Goal: Information Seeking & Learning: Learn about a topic

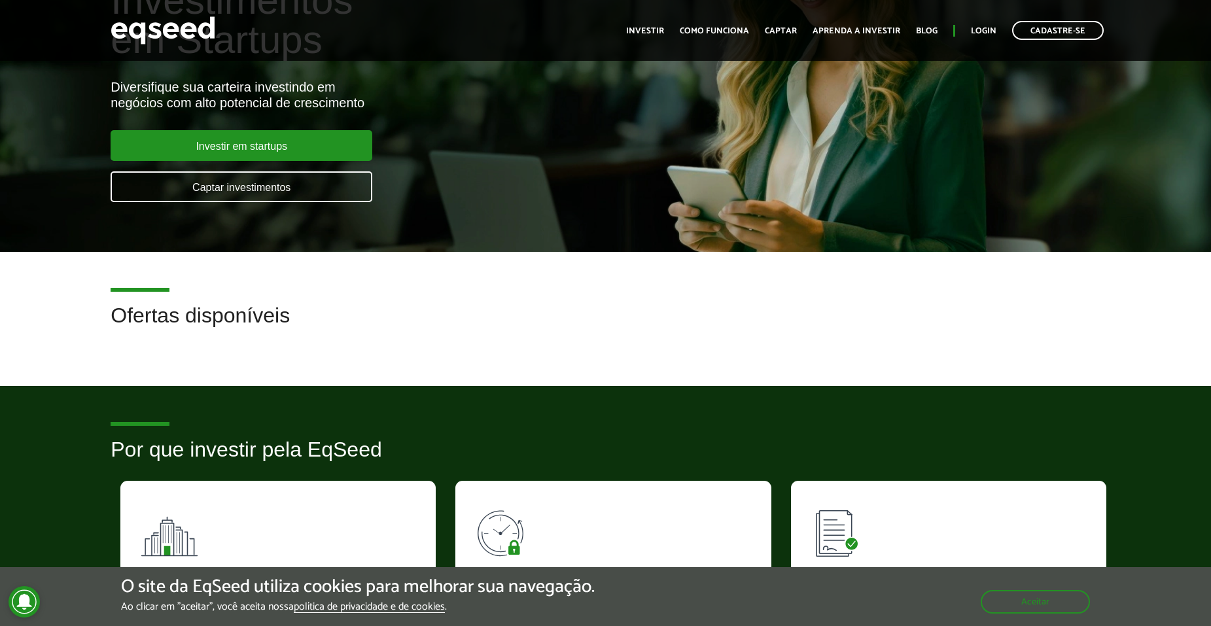
scroll to position [126, 0]
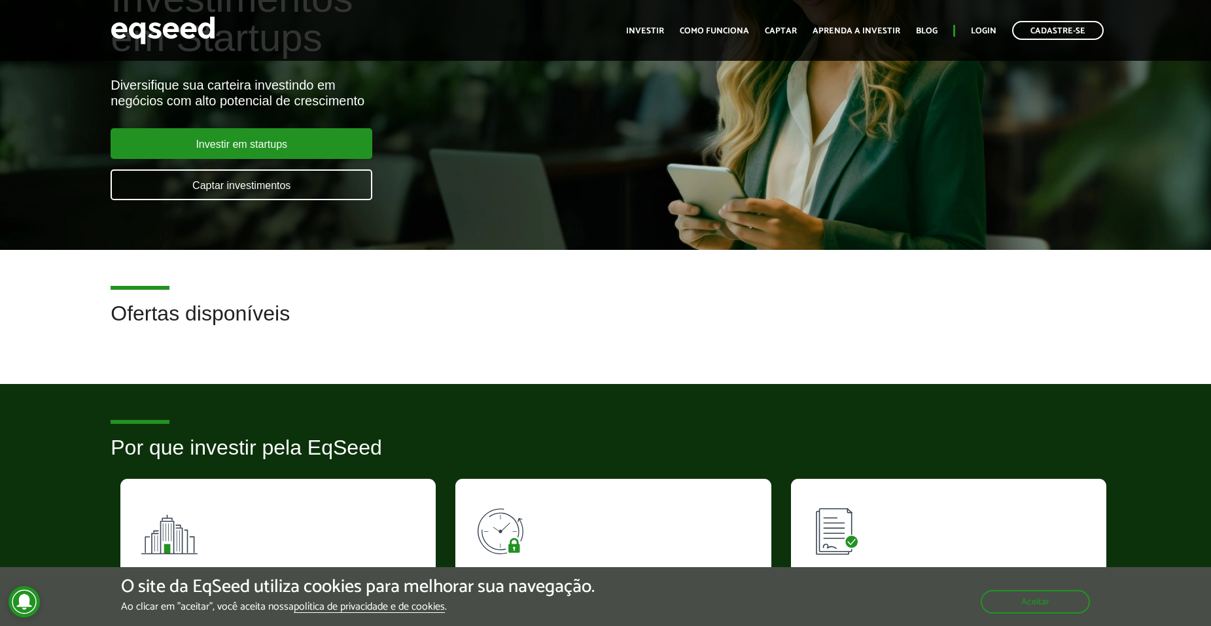
click at [255, 100] on div "Diversifique sua carteira investindo em negócios com alto potencial de crescime…" at bounding box center [404, 92] width 586 height 31
click at [283, 102] on div "Diversifique sua carteira investindo em negócios com alto potencial de crescime…" at bounding box center [404, 92] width 586 height 31
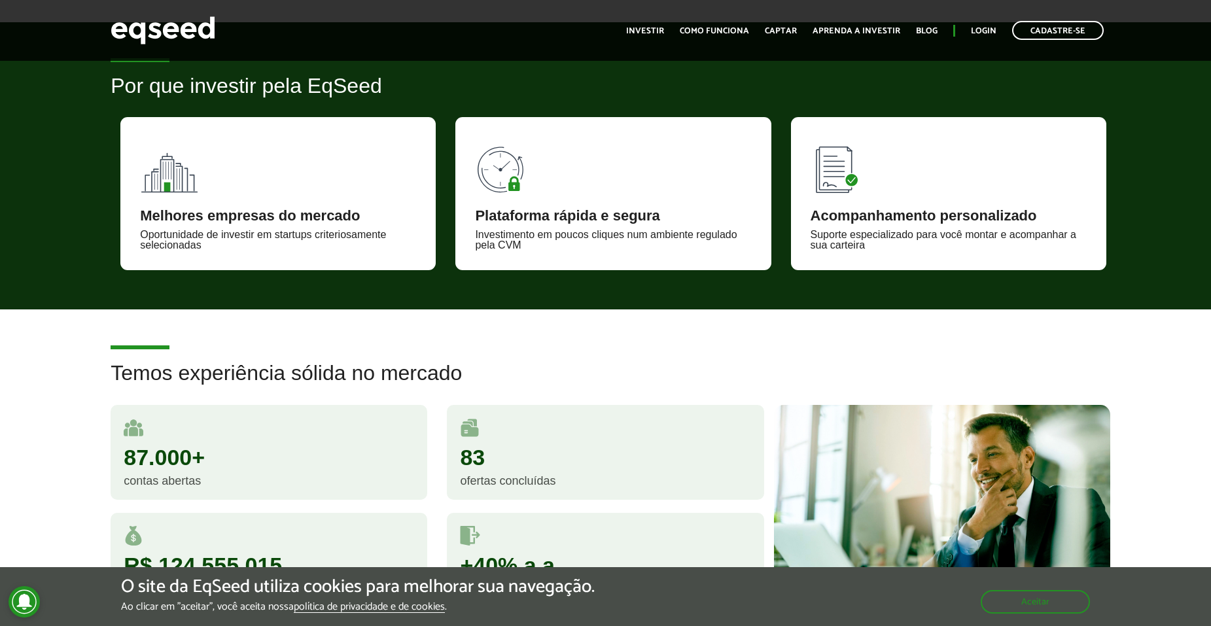
scroll to position [490, 0]
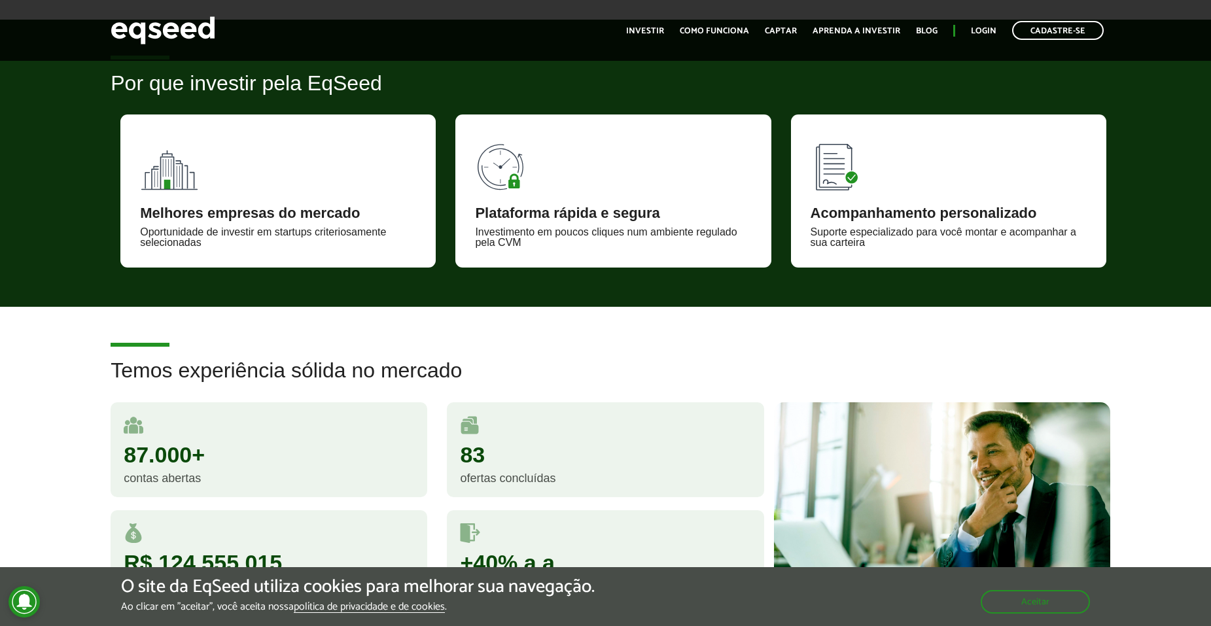
click at [441, 219] on div "Melhores empresas do mercado Oportunidade de investir em startups criteriosamen…" at bounding box center [278, 191] width 335 height 153
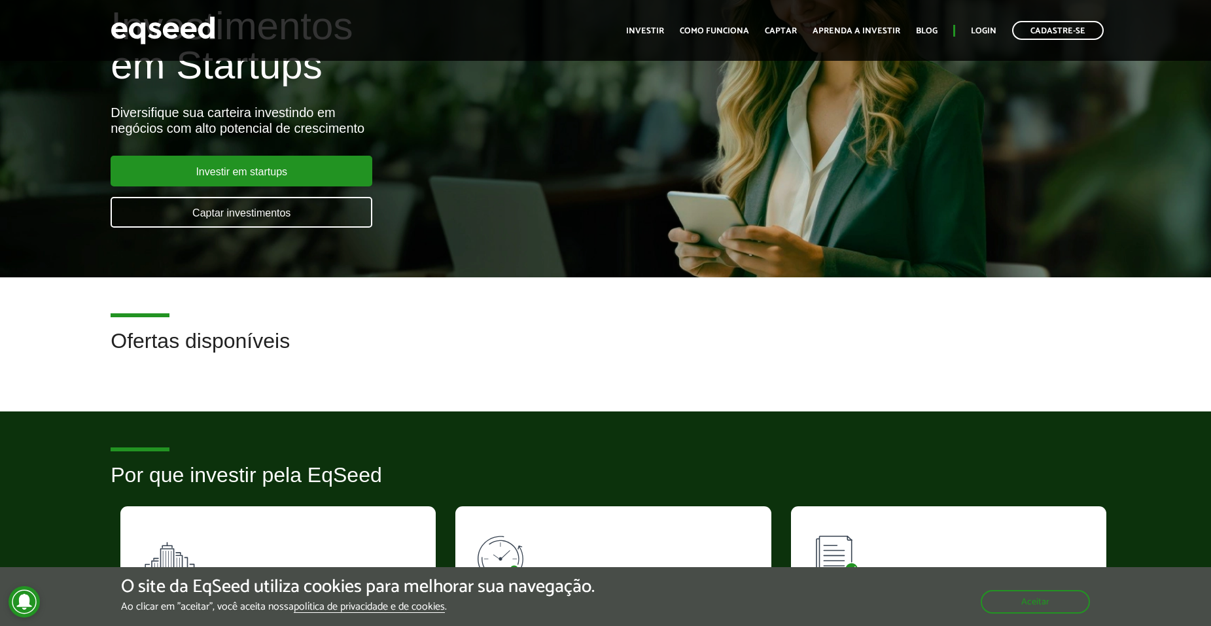
scroll to position [0, 0]
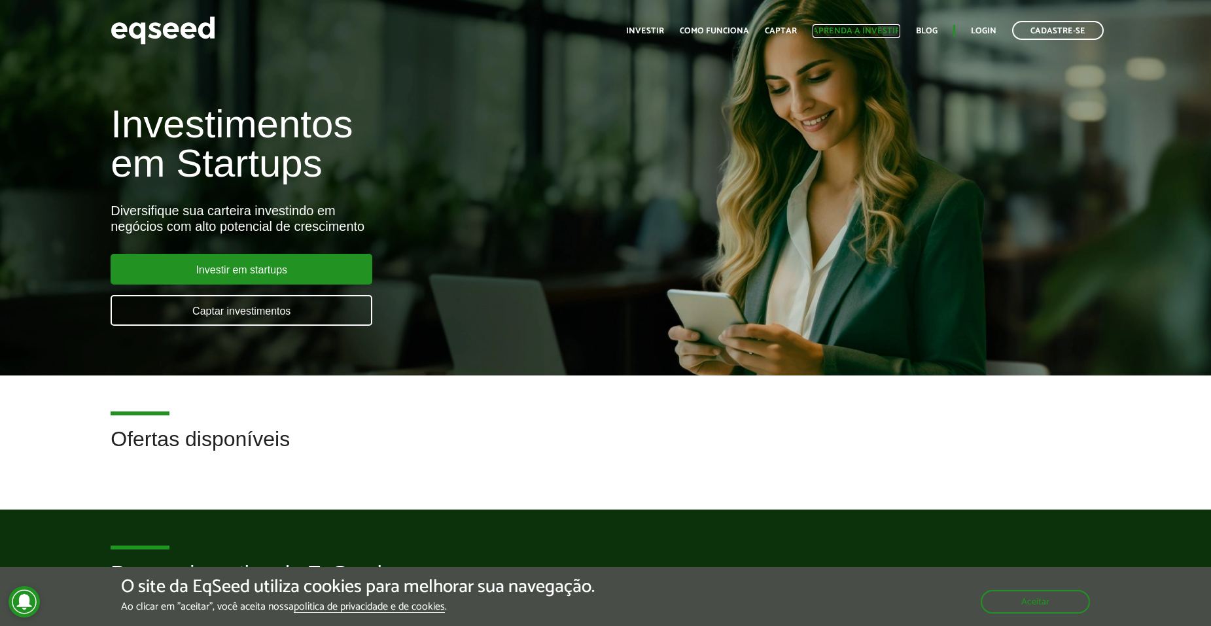
click at [859, 32] on link "Aprenda a investir" at bounding box center [857, 31] width 88 height 9
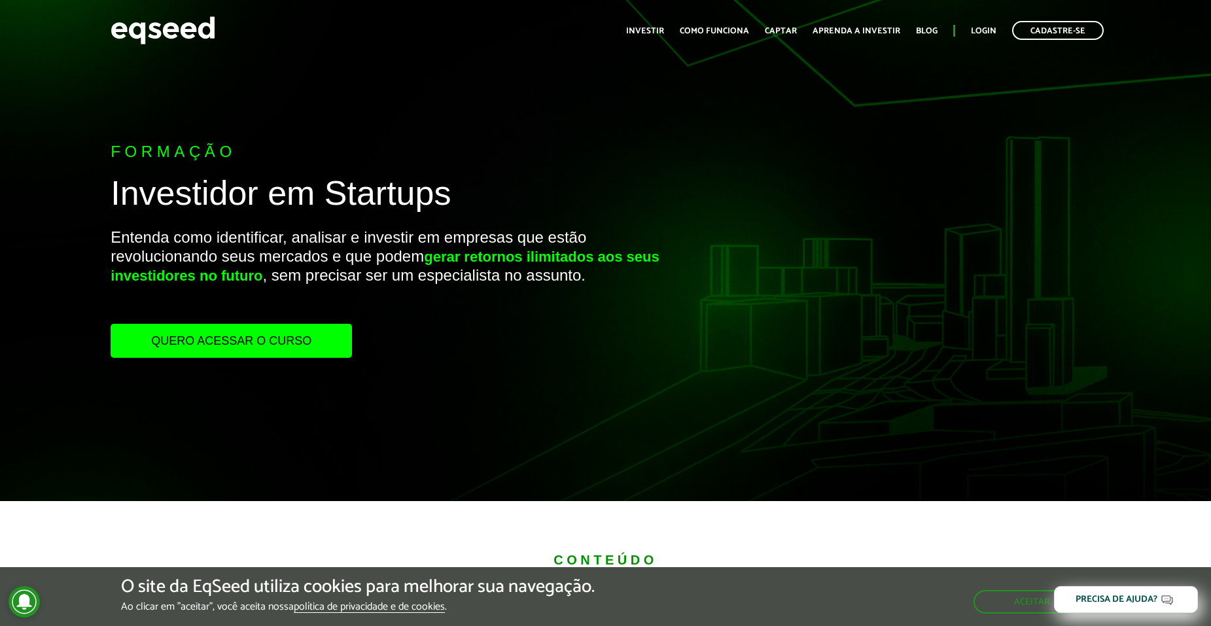
click at [324, 198] on h1 "Investidor em Startups" at bounding box center [404, 197] width 586 height 44
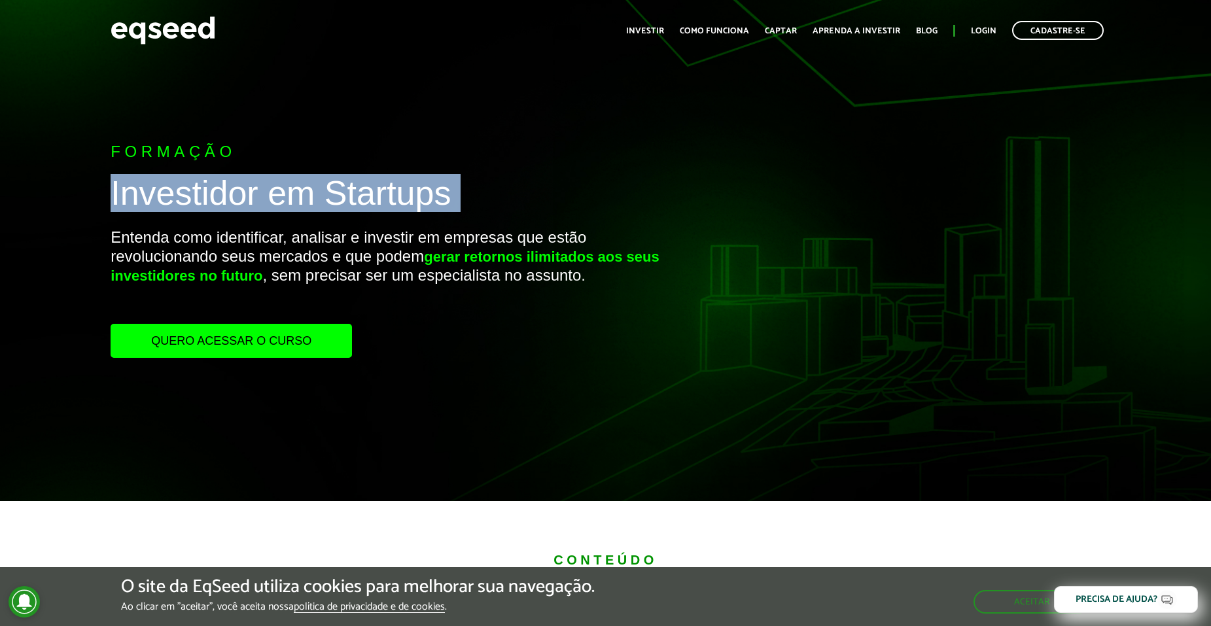
click at [324, 198] on h1 "Investidor em Startups" at bounding box center [404, 197] width 586 height 44
click at [348, 198] on h1 "Investidor em Startups" at bounding box center [404, 197] width 586 height 44
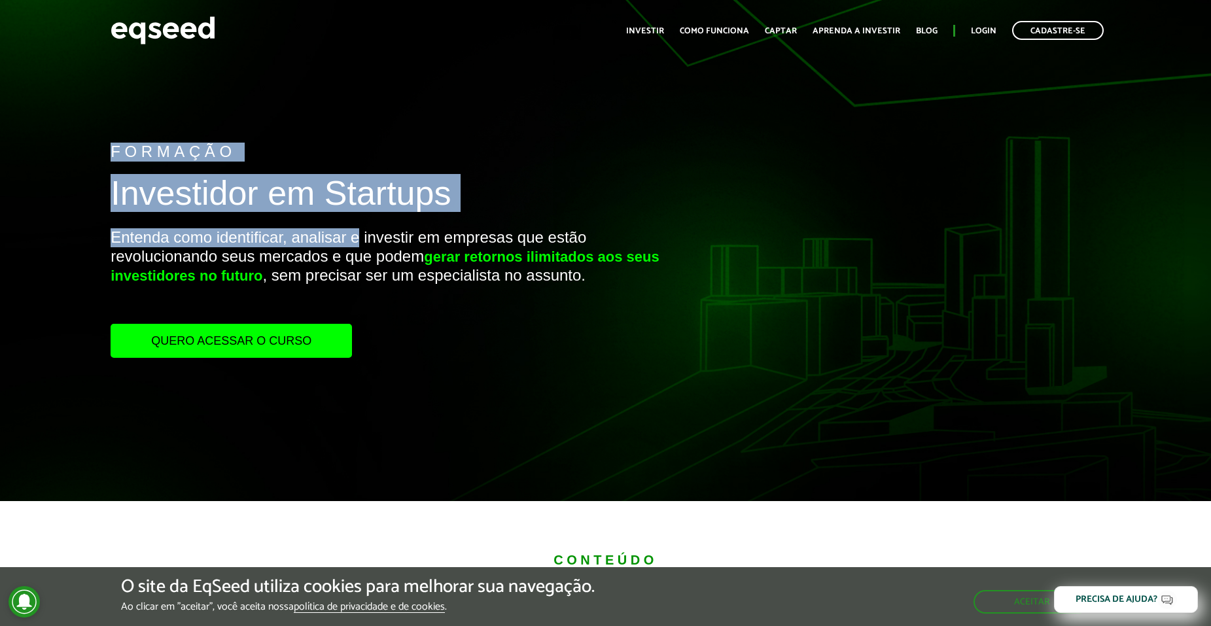
drag, startPoint x: 115, startPoint y: 235, endPoint x: 358, endPoint y: 238, distance: 242.8
click at [358, 238] on div "Formação Investidor em Startups Entenda como identificar, analisar e investir e…" at bounding box center [404, 250] width 606 height 501
click at [358, 238] on p "Entenda como identificar, analisar e investir em empresas que estão revoluciona…" at bounding box center [404, 276] width 586 height 96
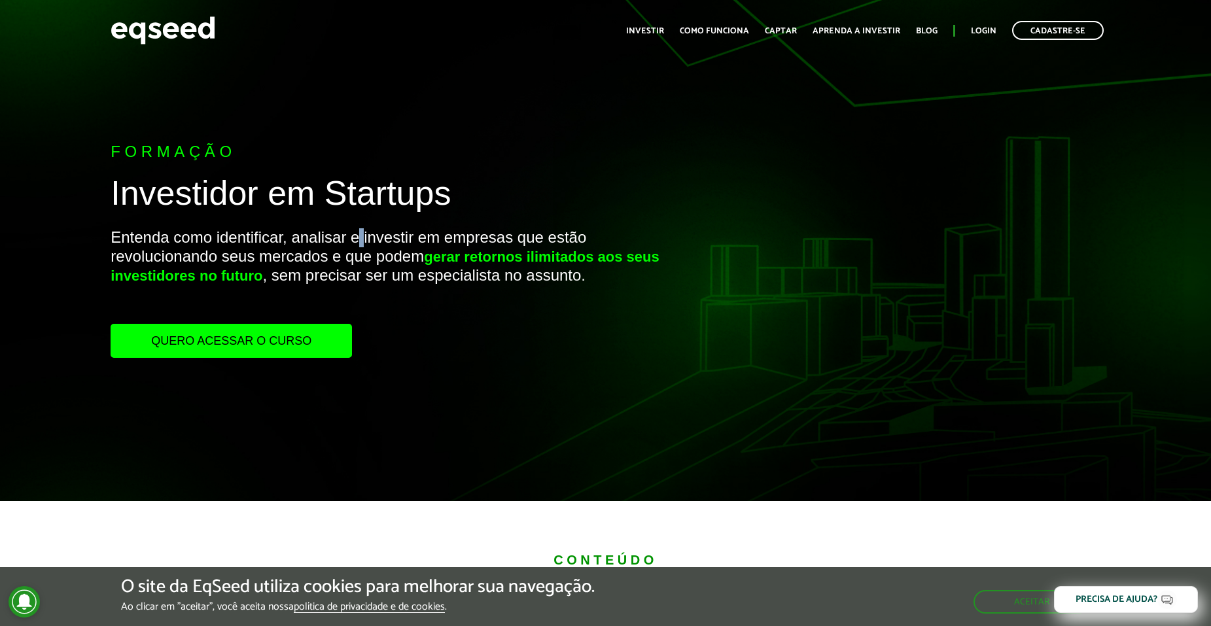
drag, startPoint x: 358, startPoint y: 238, endPoint x: 353, endPoint y: 244, distance: 8.4
click at [357, 241] on p "Entenda como identificar, analisar e investir em empresas que estão revoluciona…" at bounding box center [404, 276] width 586 height 96
click at [353, 244] on p "Entenda como identificar, analisar e investir em empresas que estão revoluciona…" at bounding box center [404, 276] width 586 height 96
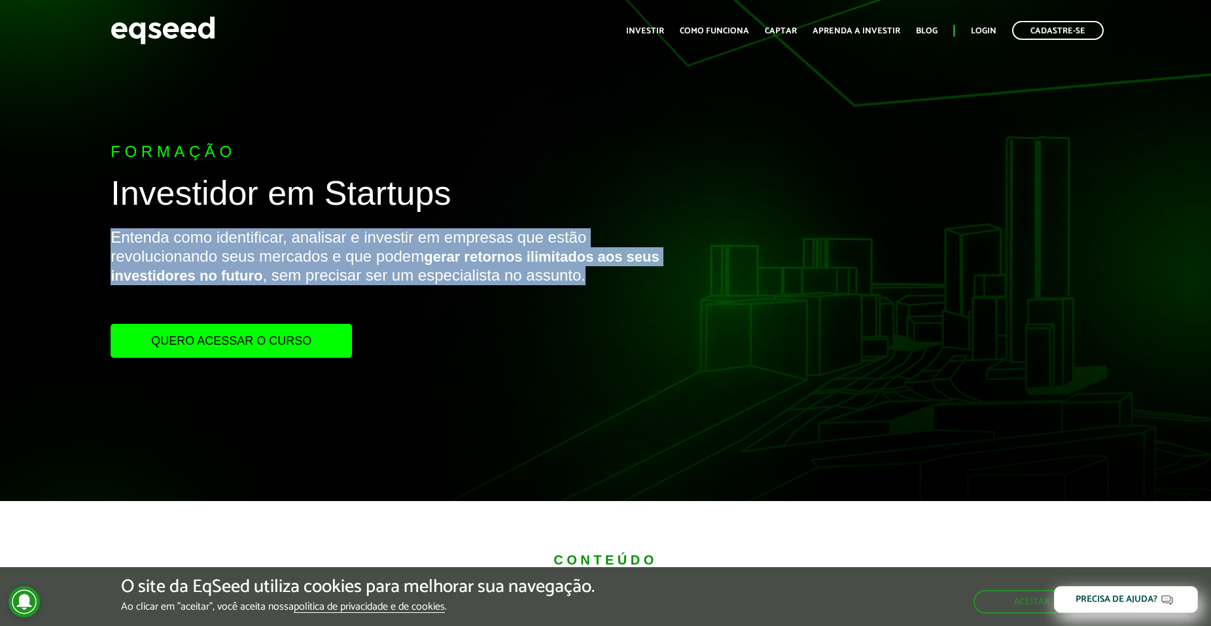
click at [353, 244] on p "Entenda como identificar, analisar e investir em empresas que estão revoluciona…" at bounding box center [404, 276] width 586 height 96
click at [353, 245] on p "Entenda como identificar, analisar e investir em empresas que estão revoluciona…" at bounding box center [404, 276] width 586 height 96
click at [379, 240] on p "Entenda como identificar, analisar e investir em empresas que estão revoluciona…" at bounding box center [404, 276] width 586 height 96
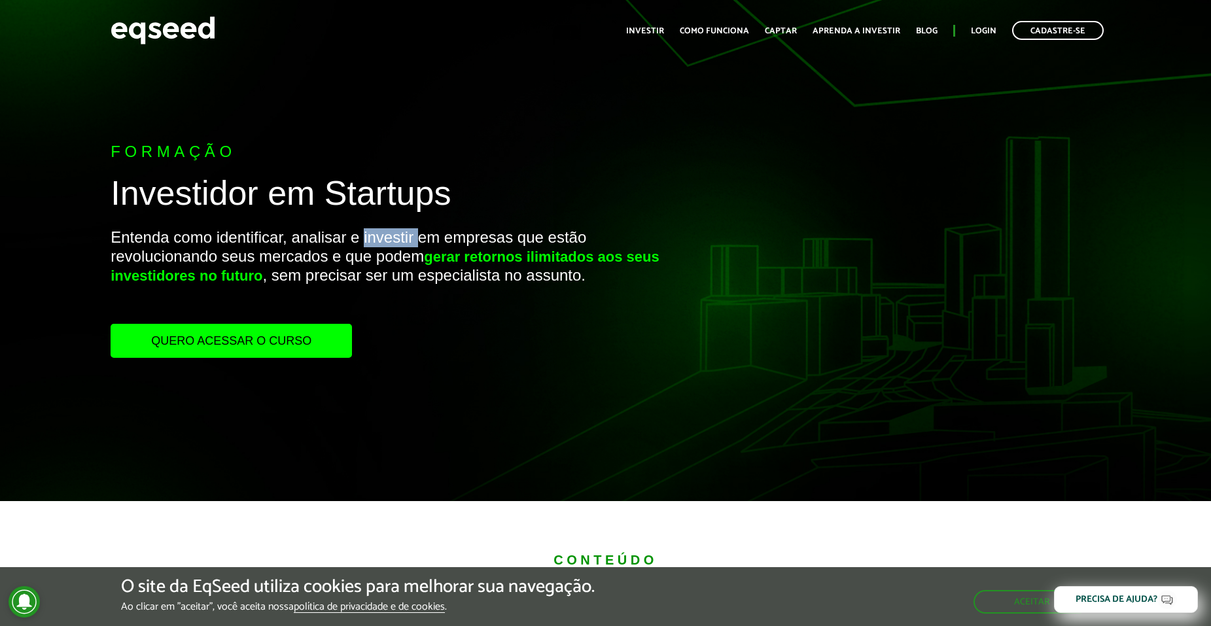
click at [379, 240] on p "Entenda como identificar, analisar e investir em empresas que estão revoluciona…" at bounding box center [404, 276] width 586 height 96
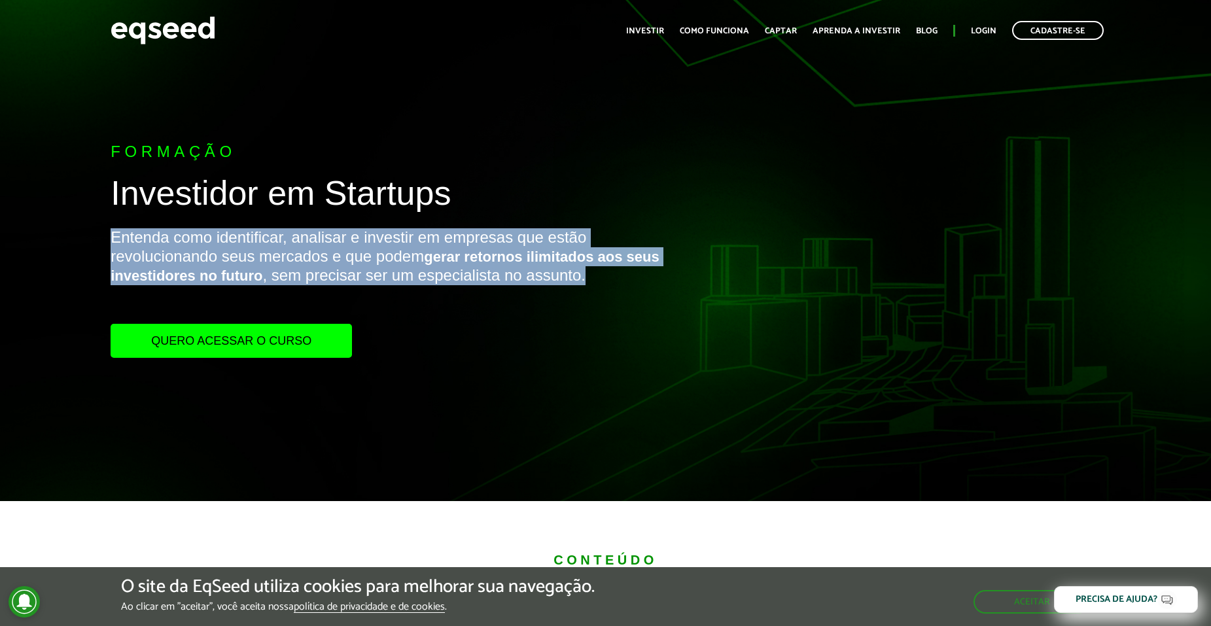
click at [379, 240] on p "Entenda como identificar, analisar e investir em empresas que estão revoluciona…" at bounding box center [404, 276] width 586 height 96
click at [394, 240] on p "Entenda como identificar, analisar e investir em empresas que estão revoluciona…" at bounding box center [404, 276] width 586 height 96
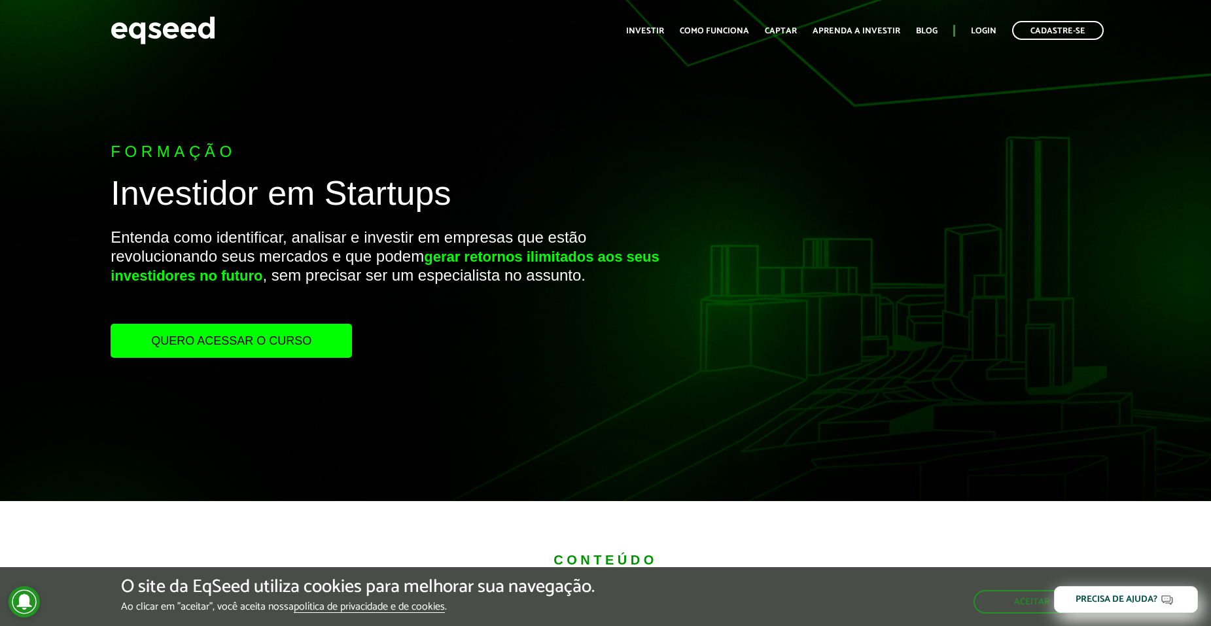
click at [307, 342] on link "Quero acessar o curso" at bounding box center [231, 341] width 241 height 34
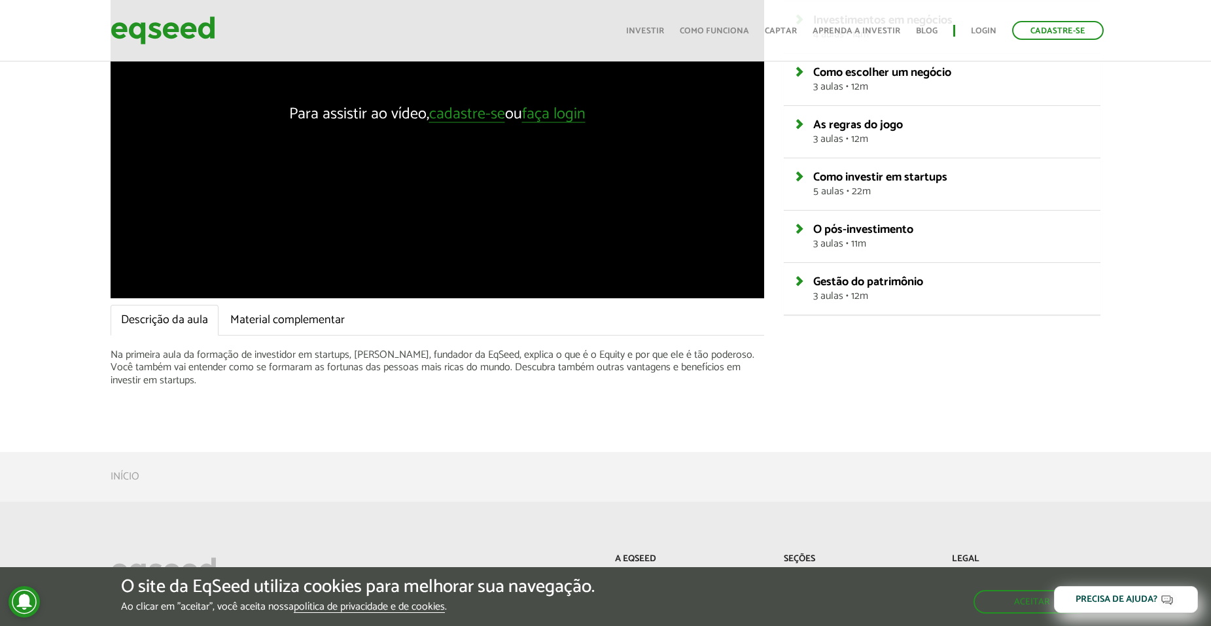
scroll to position [233, 0]
drag, startPoint x: 432, startPoint y: 168, endPoint x: 425, endPoint y: 194, distance: 27.0
click at [432, 168] on div "Para assistir ao vídeo, cadastre-se ou faça login" at bounding box center [437, 113] width 653 height 368
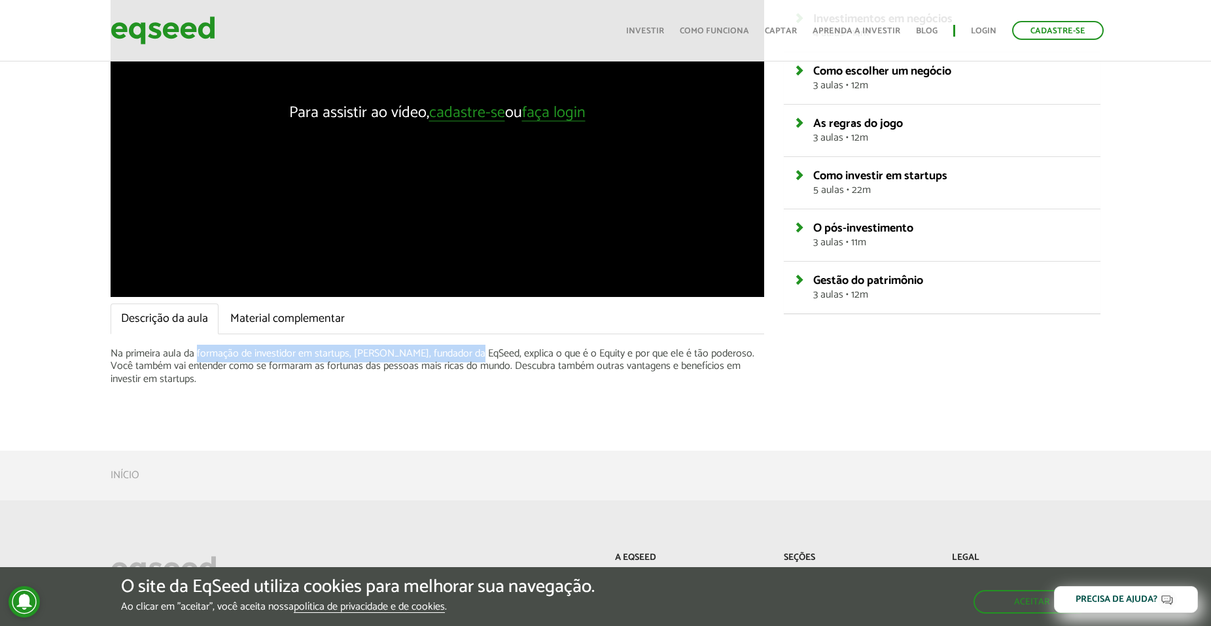
drag, startPoint x: 215, startPoint y: 353, endPoint x: 476, endPoint y: 351, distance: 260.5
click at [476, 351] on p "Na primeira aula da formação de investidor em startups, Brian Begnoche, fundado…" at bounding box center [437, 366] width 653 height 38
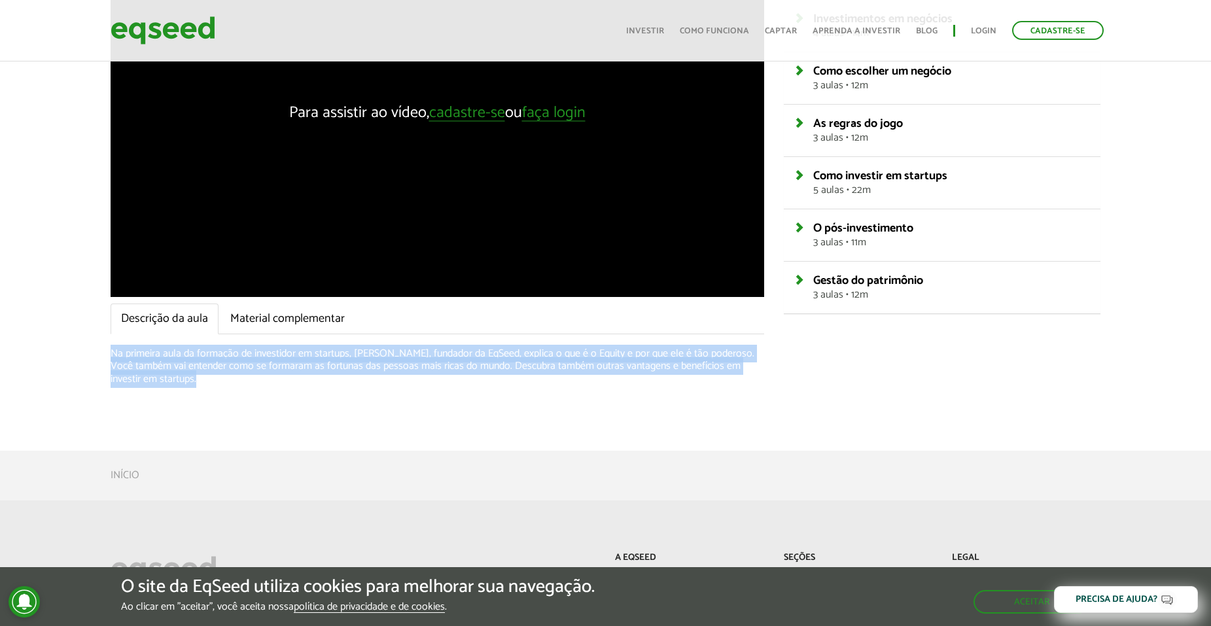
click at [476, 351] on p "Na primeira aula da formação de investidor em startups, Brian Begnoche, fundado…" at bounding box center [437, 366] width 653 height 38
click at [440, 353] on p "Na primeira aula da formação de investidor em startups, Brian Begnoche, fundado…" at bounding box center [437, 366] width 653 height 38
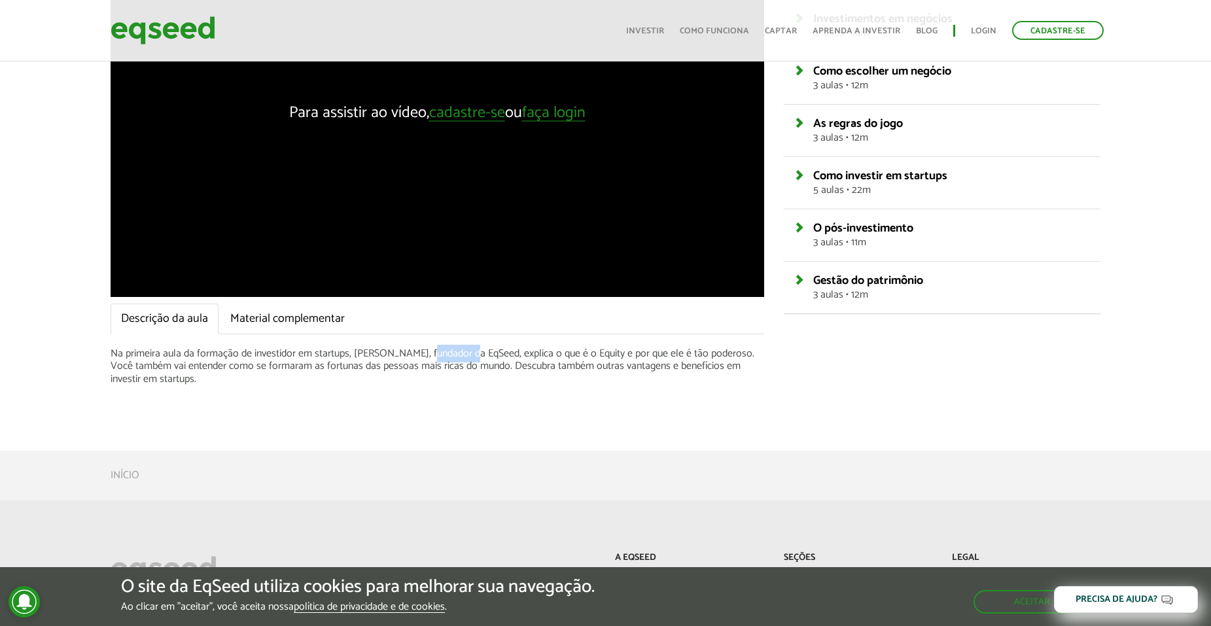
click at [440, 353] on p "Na primeira aula da formação de investidor em startups, Brian Begnoche, fundado…" at bounding box center [437, 366] width 653 height 38
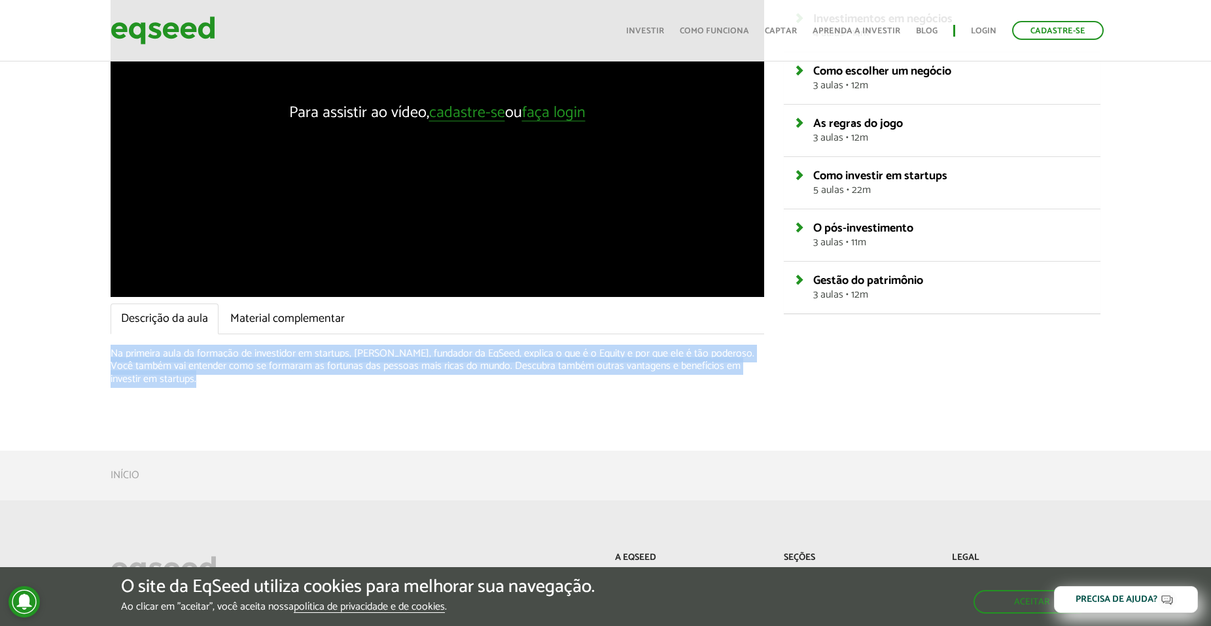
click at [440, 353] on p "Na primeira aula da formação de investidor em startups, Brian Begnoche, fundado…" at bounding box center [437, 366] width 653 height 38
click at [466, 357] on p "Na primeira aula da formação de investidor em startups, Brian Begnoche, fundado…" at bounding box center [437, 366] width 653 height 38
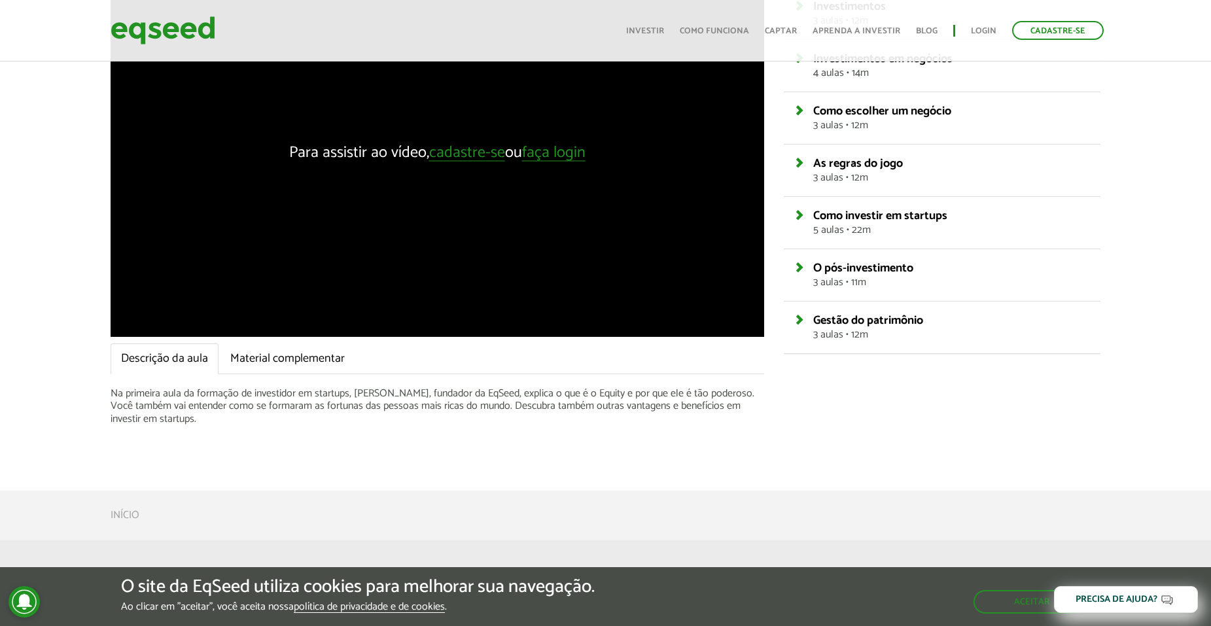
scroll to position [0, 0]
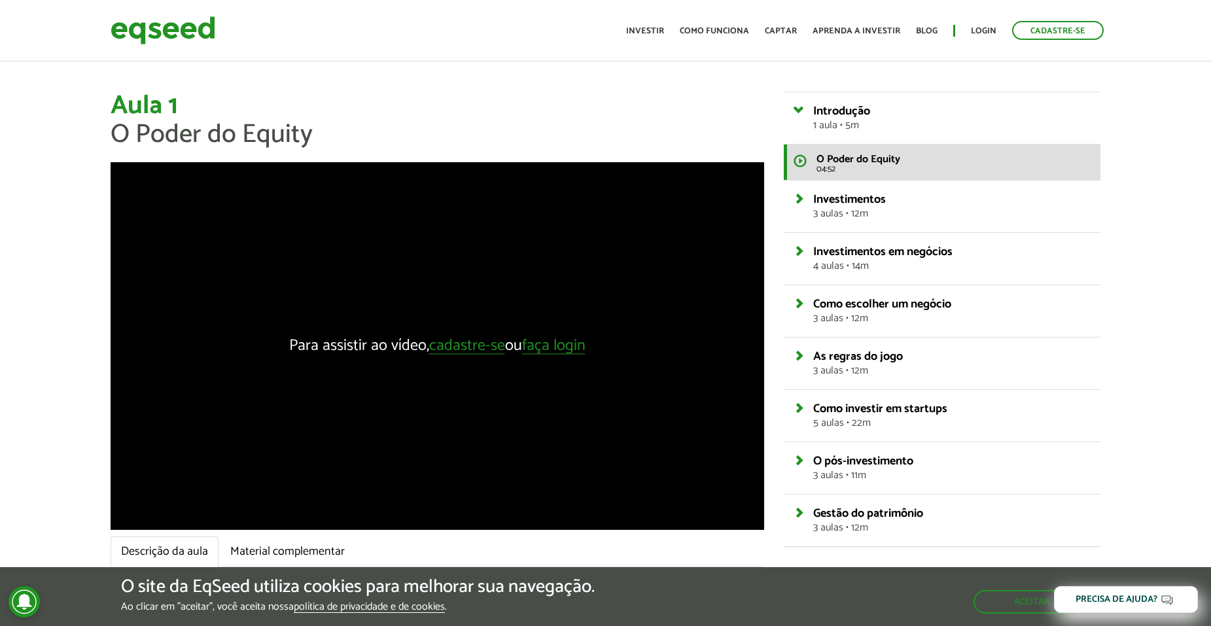
click at [280, 141] on span "O Poder do Equity" at bounding box center [212, 134] width 202 height 43
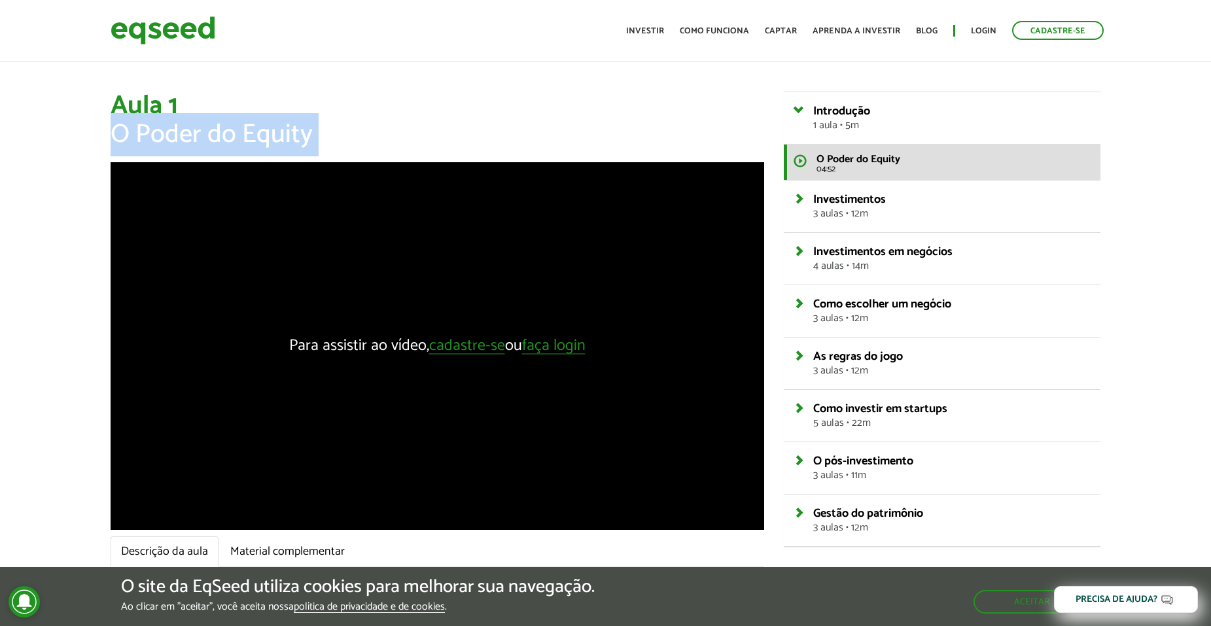
click at [280, 140] on span "O Poder do Equity" at bounding box center [212, 134] width 202 height 43
click at [283, 138] on span "O Poder do Equity" at bounding box center [212, 134] width 202 height 43
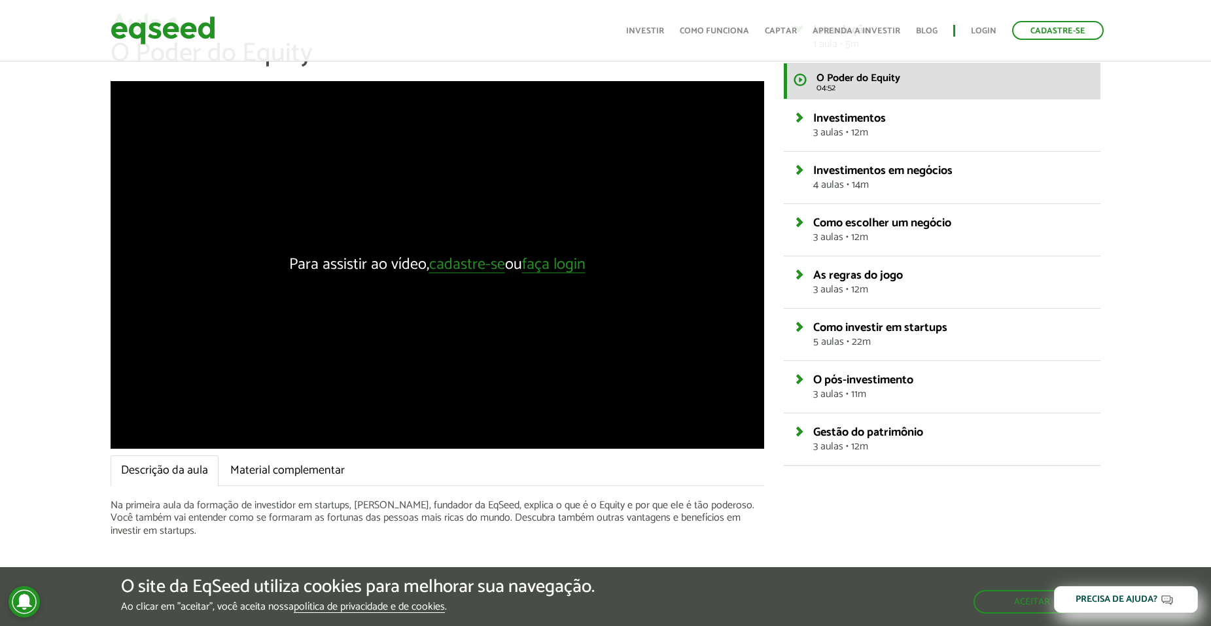
scroll to position [92, 0]
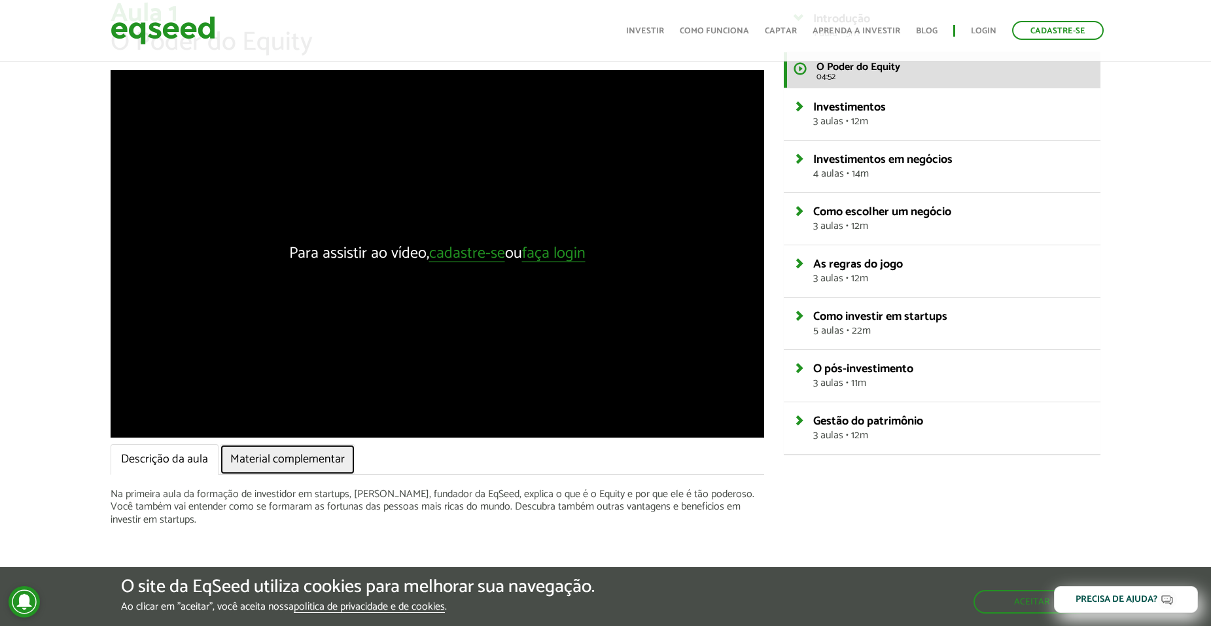
click at [298, 455] on link "Material complementar" at bounding box center [287, 459] width 135 height 31
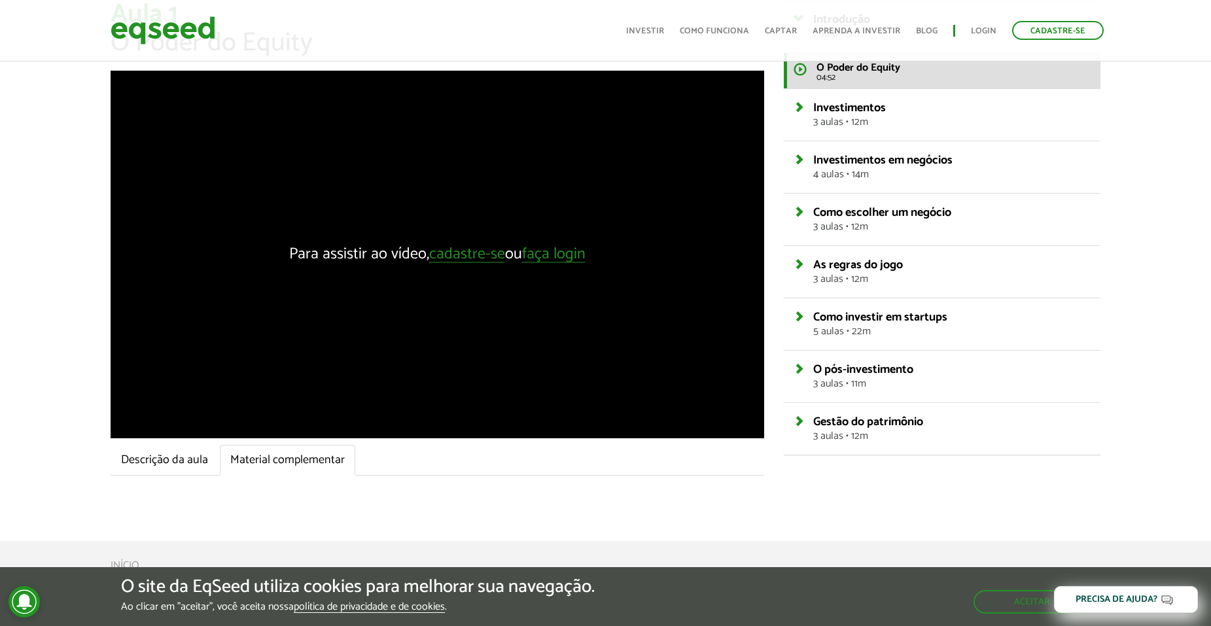
scroll to position [49, 0]
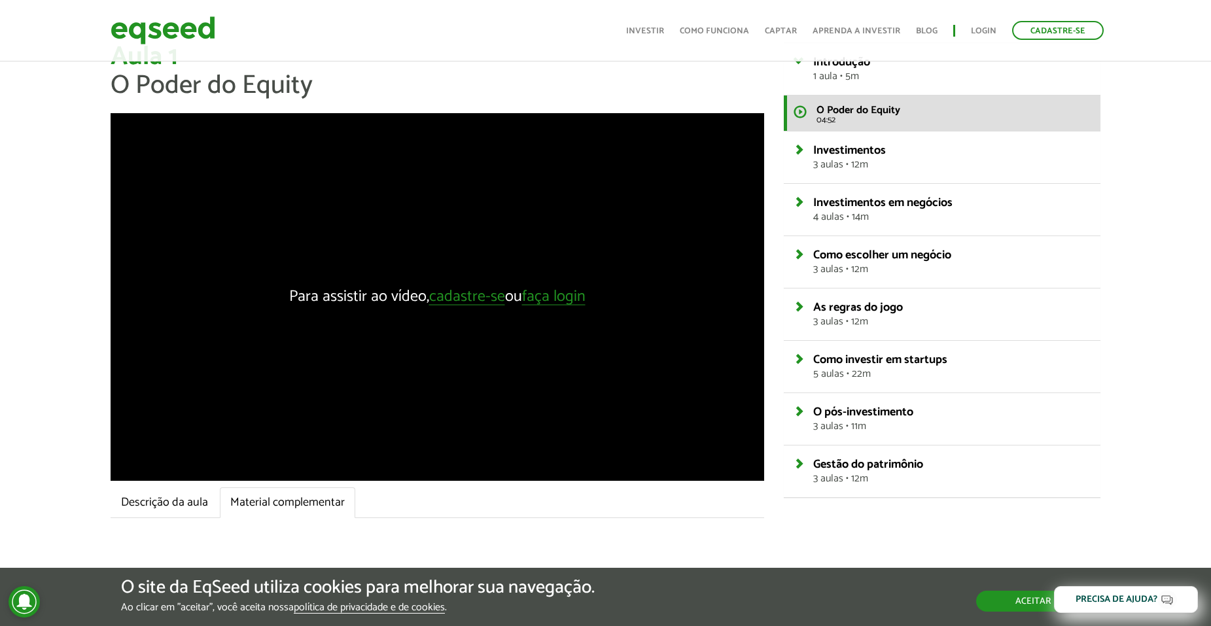
click at [1022, 602] on button "Aceitar" at bounding box center [1033, 601] width 114 height 21
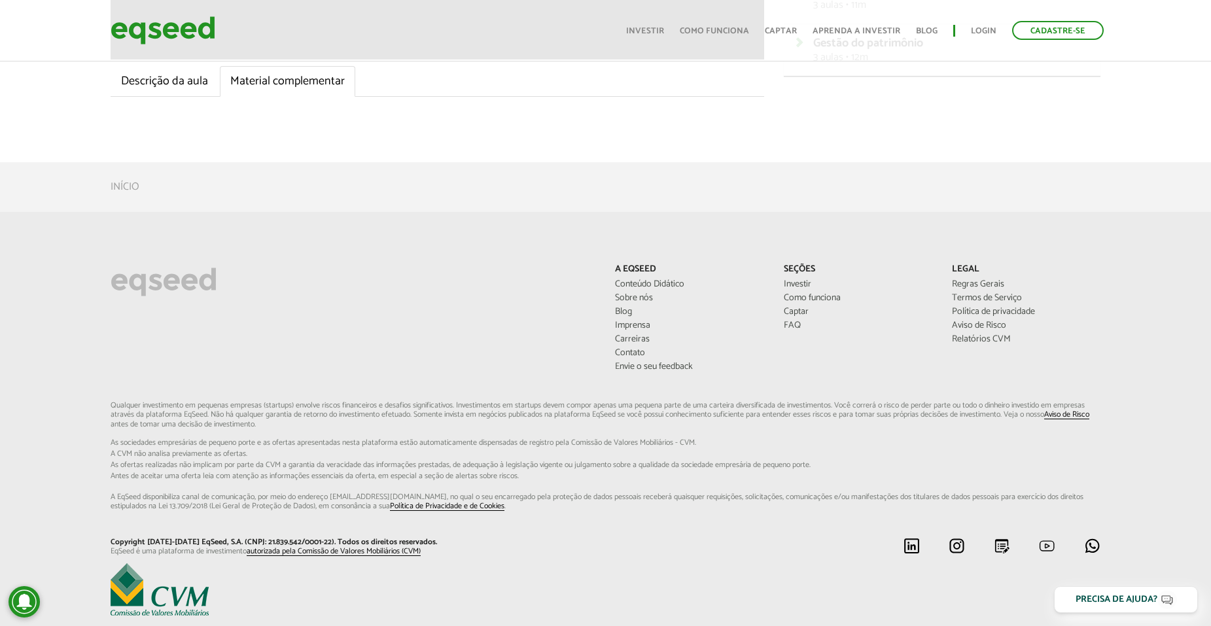
scroll to position [467, 0]
